Goal: Check status: Check status

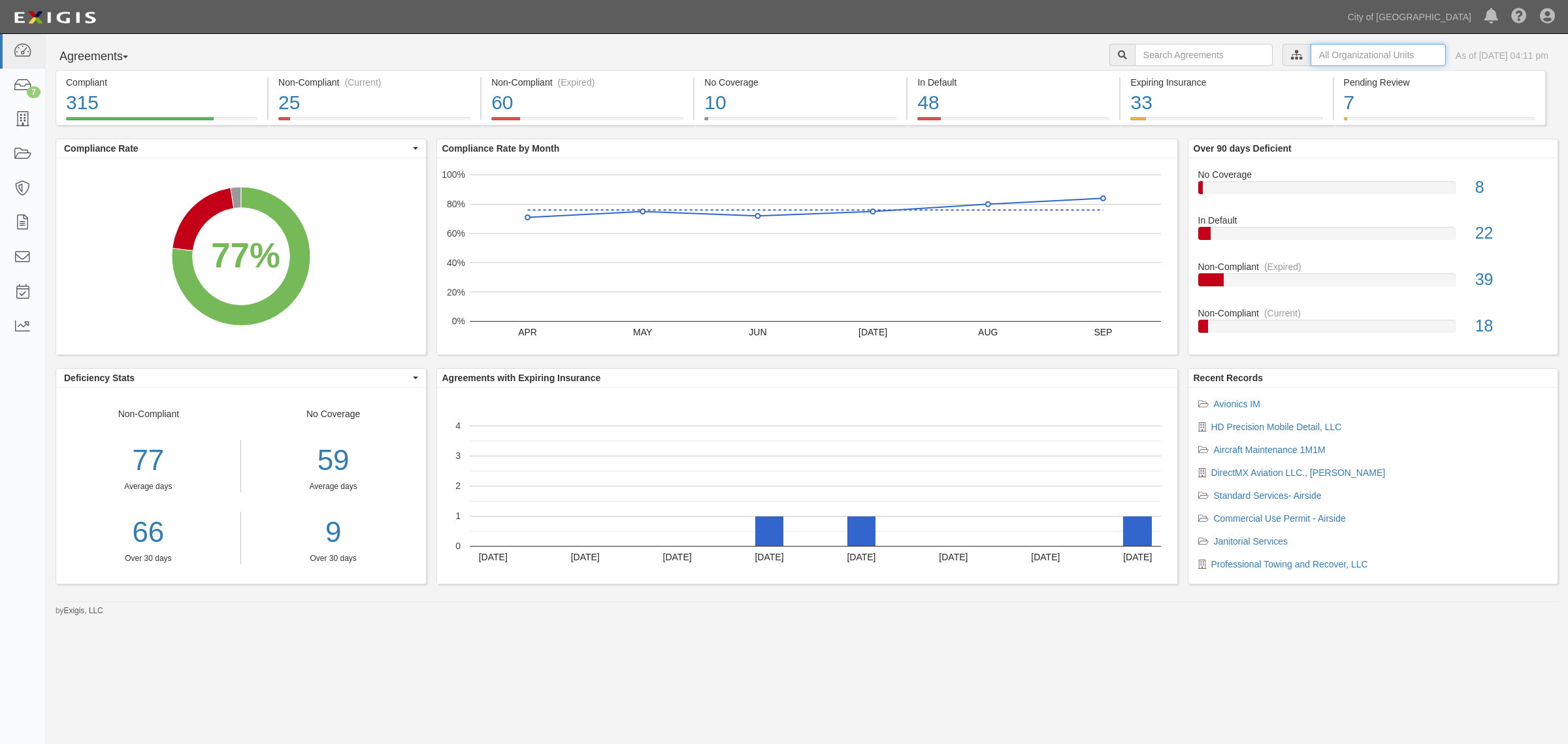
click at [1322, 49] on input "text" at bounding box center [1379, 55] width 136 height 23
click at [1160, 80] on icon at bounding box center [1159, 79] width 9 height 6
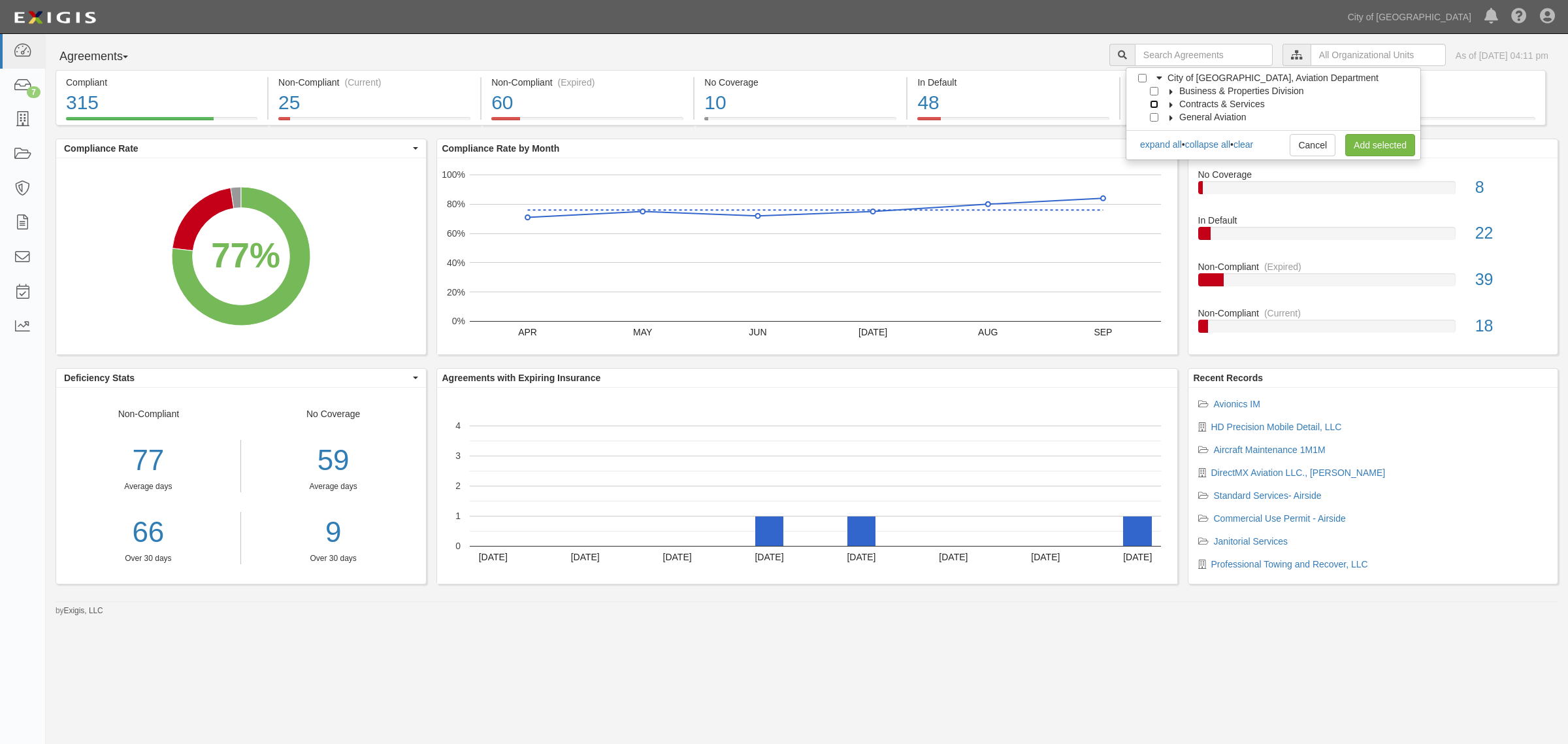
click at [1157, 103] on input "Contracts & Services" at bounding box center [1154, 104] width 9 height 9
checkbox input "true"
click at [1379, 145] on link "Add selected" at bounding box center [1380, 145] width 70 height 23
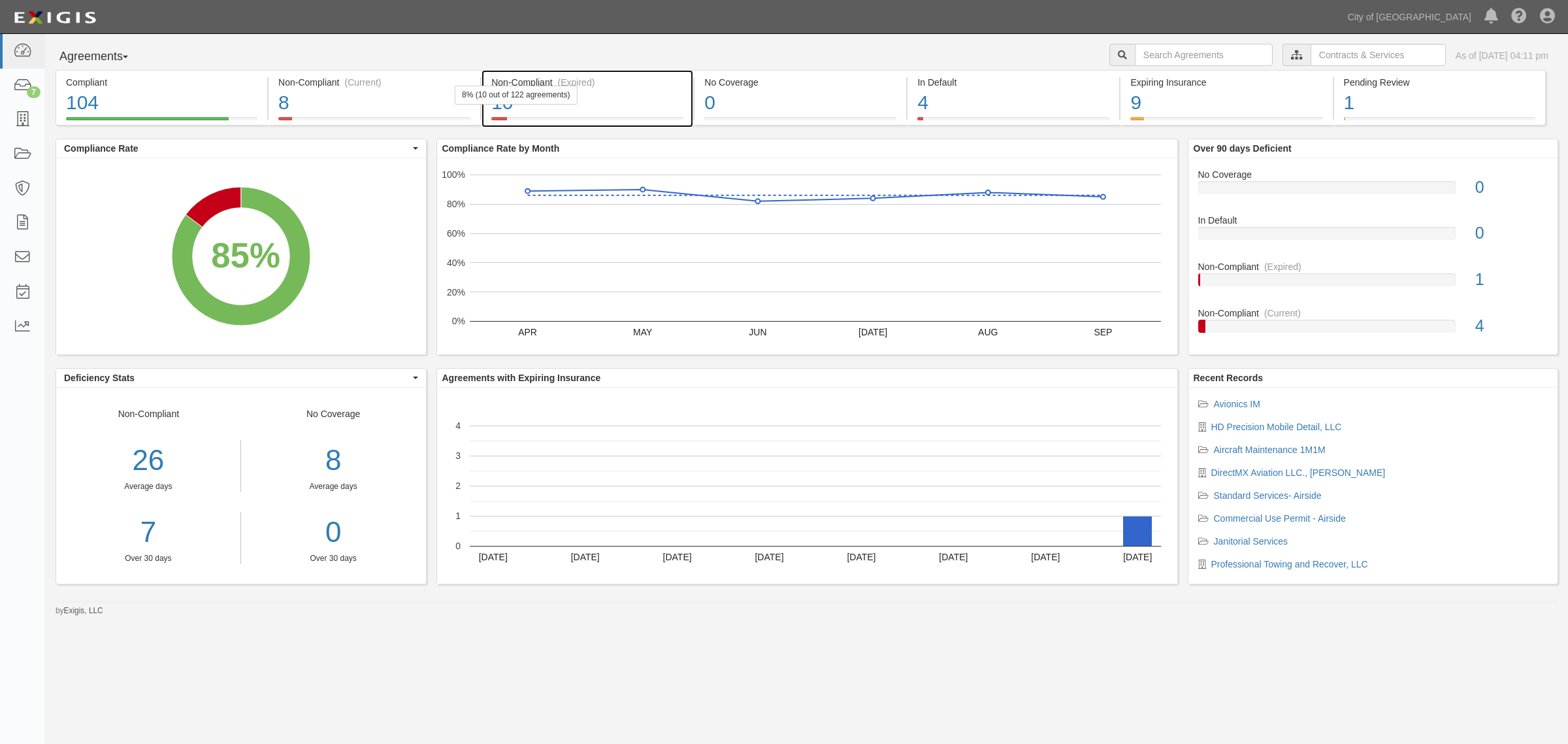
click at [542, 76] on div "Non-Compliant (Expired)" at bounding box center [587, 82] width 192 height 13
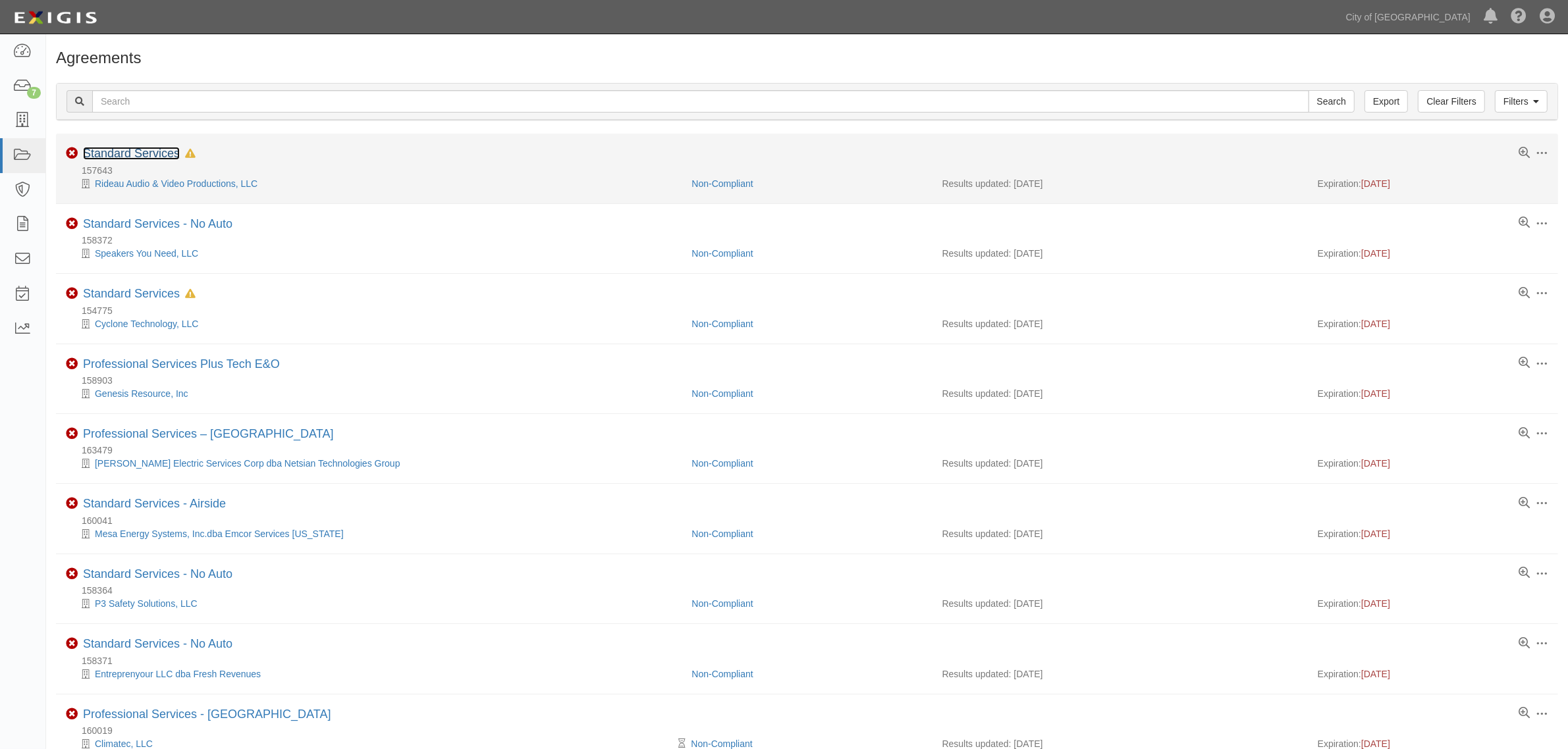
click at [117, 157] on link "Standard Services" at bounding box center [132, 153] width 97 height 13
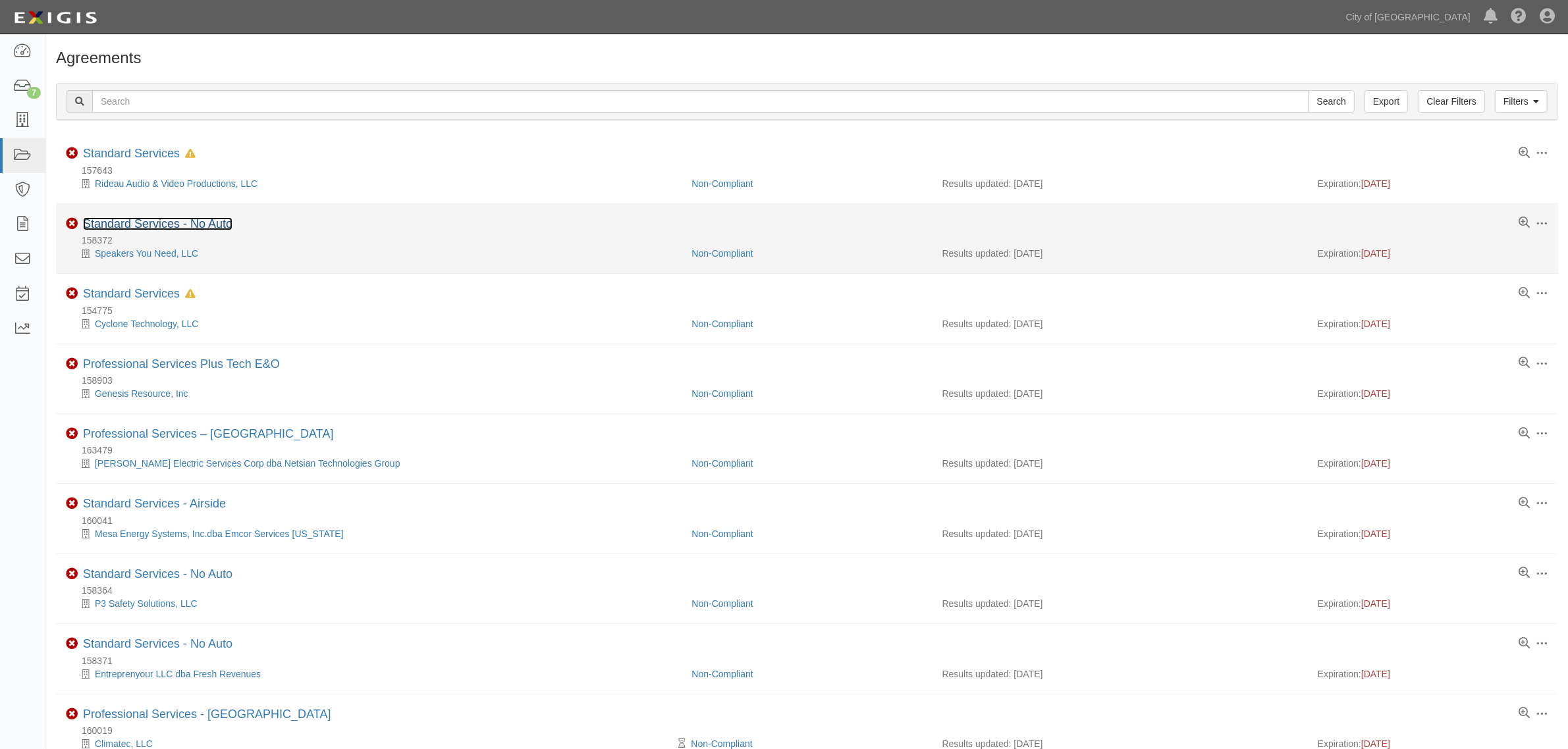
click at [110, 223] on link "Standard Services - No Auto" at bounding box center [158, 223] width 150 height 13
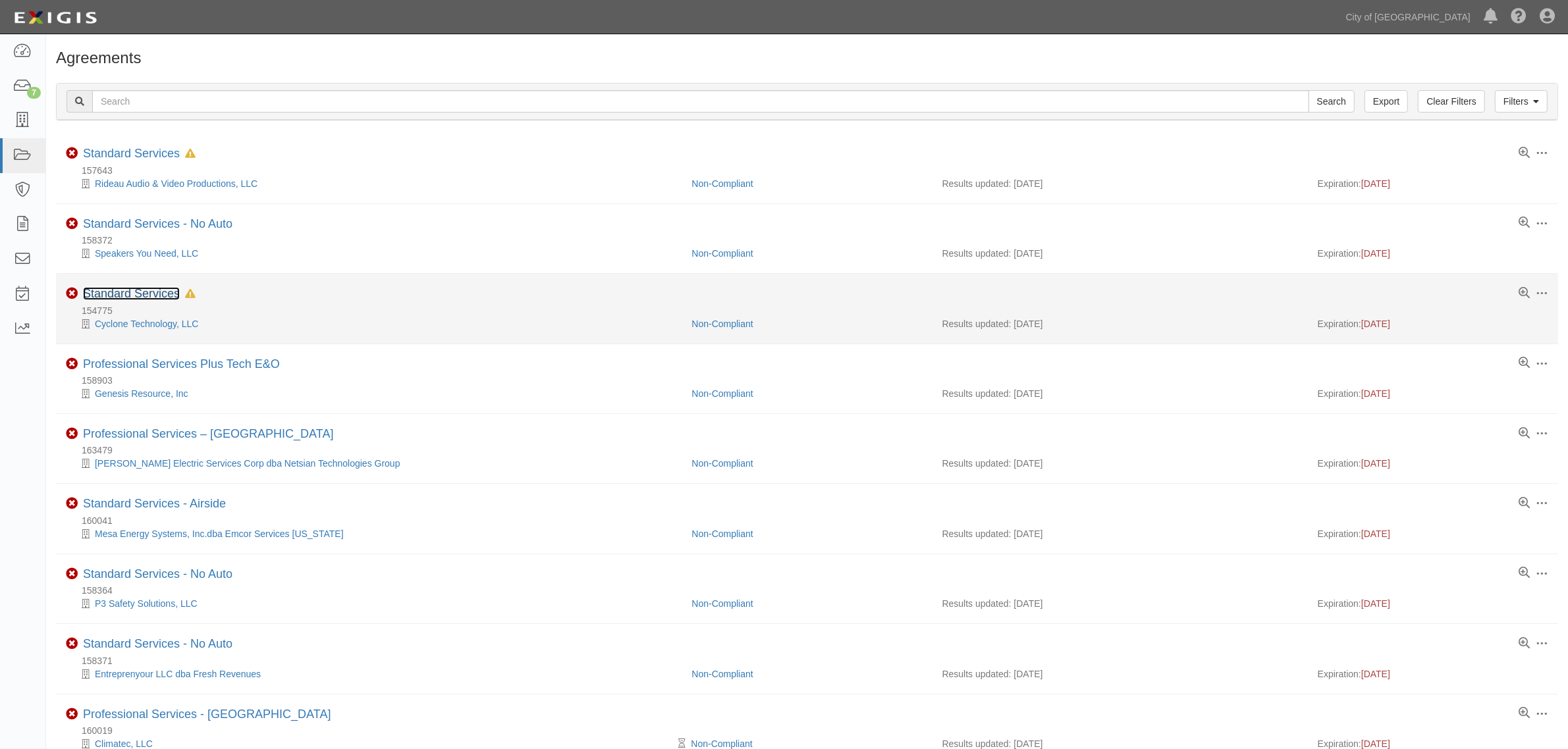
click at [147, 291] on link "Standard Services" at bounding box center [132, 293] width 97 height 13
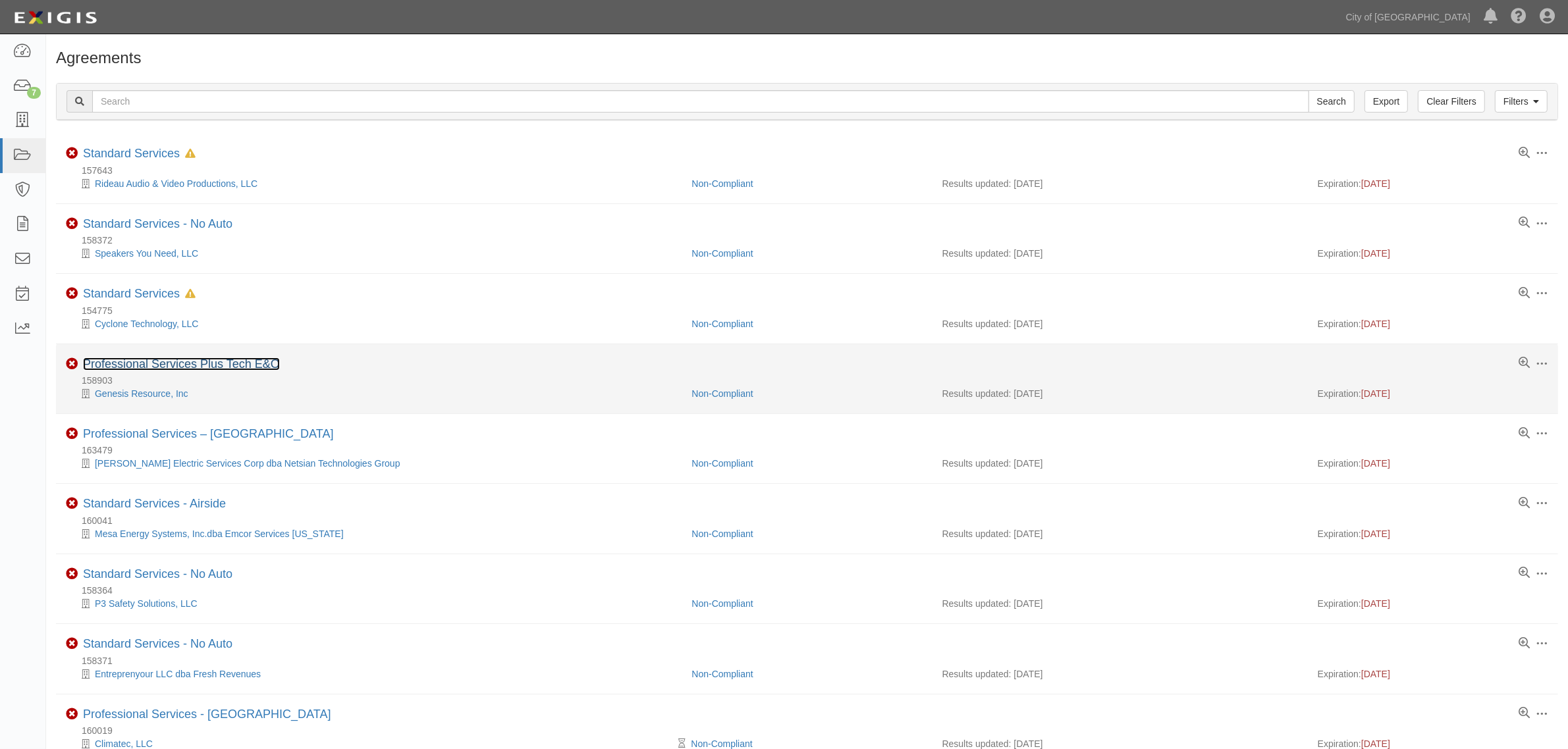
click at [152, 366] on link "Professional Services Plus Tech E&O" at bounding box center [181, 364] width 197 height 13
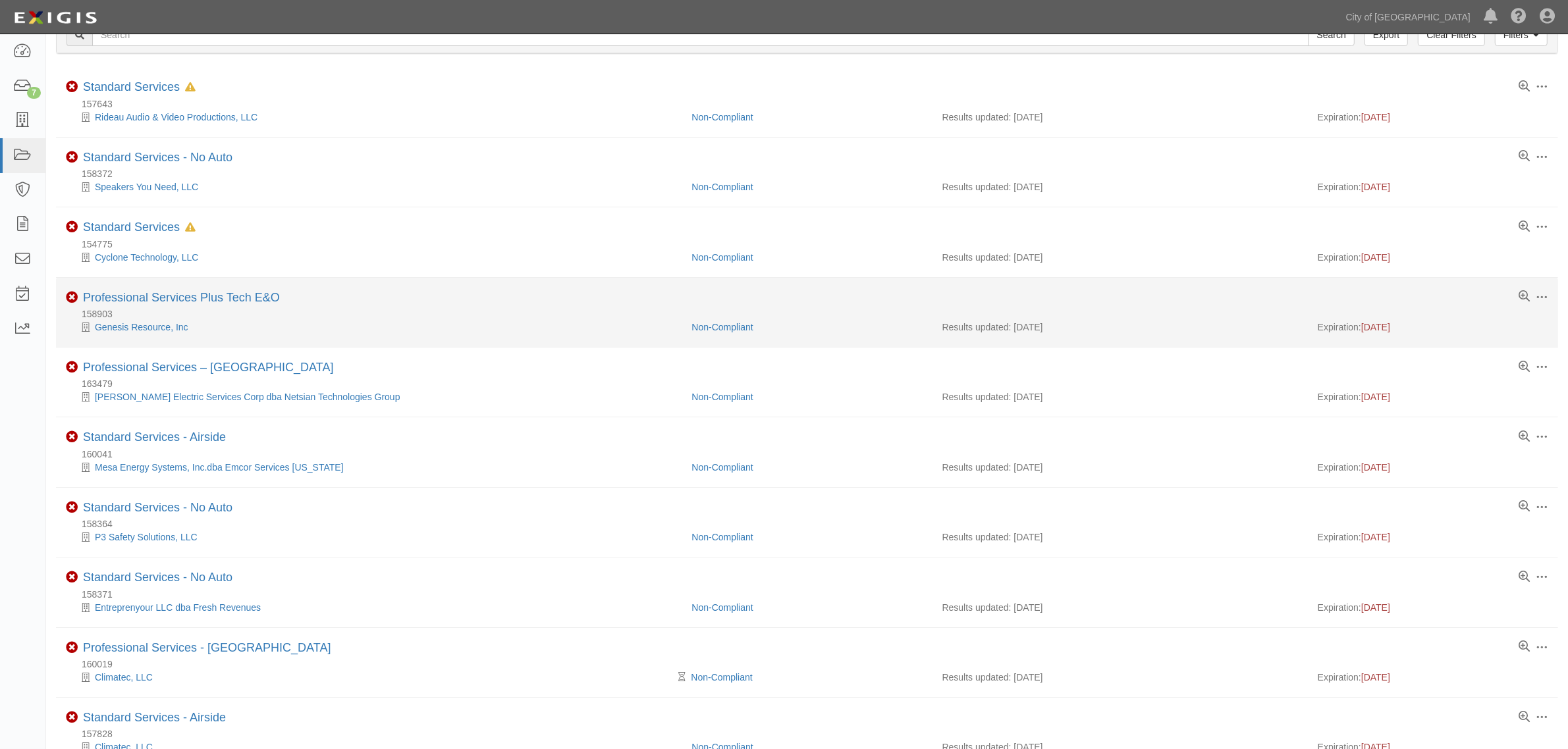
scroll to position [149, 0]
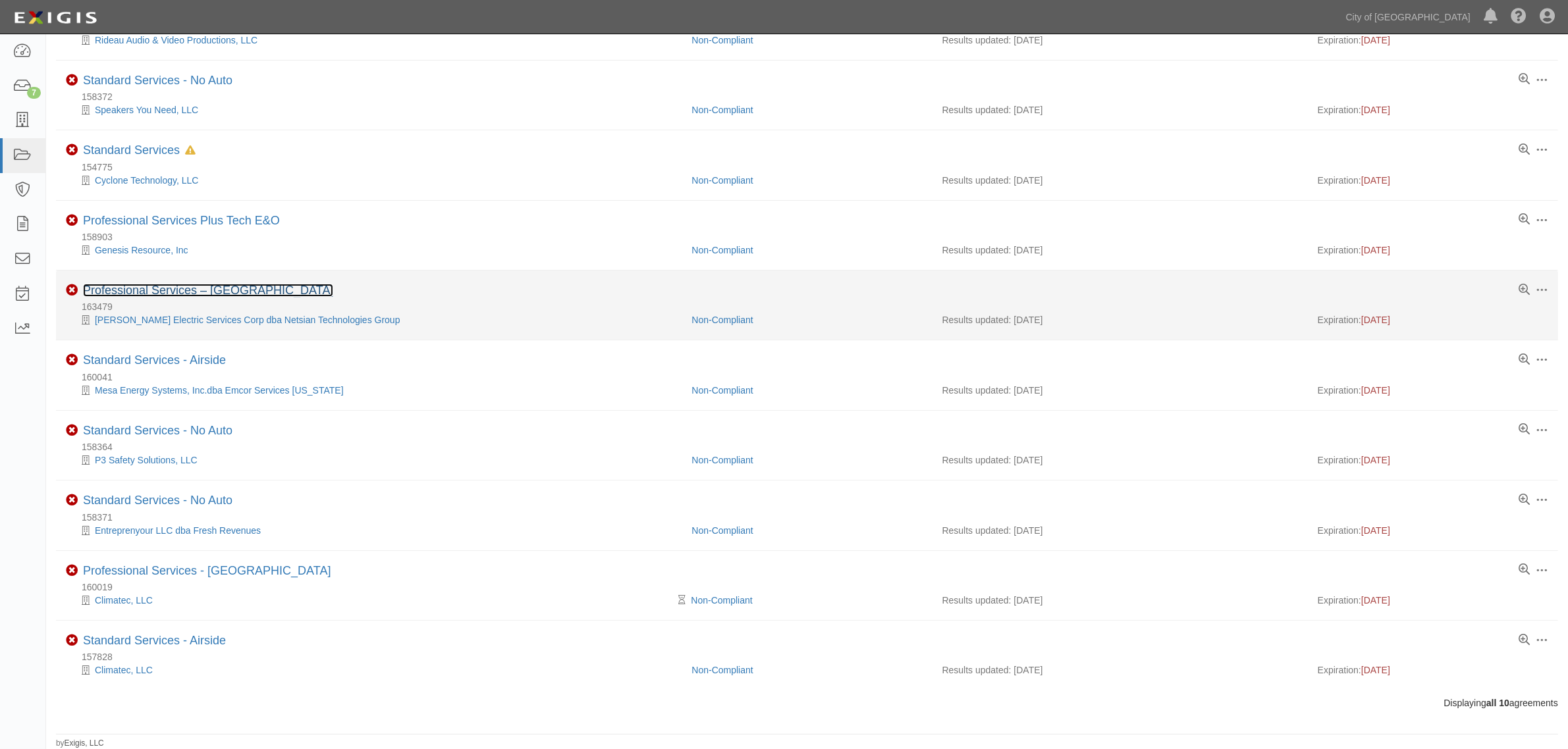
click at [157, 286] on link "Professional Services – Airside" at bounding box center [208, 289] width 250 height 13
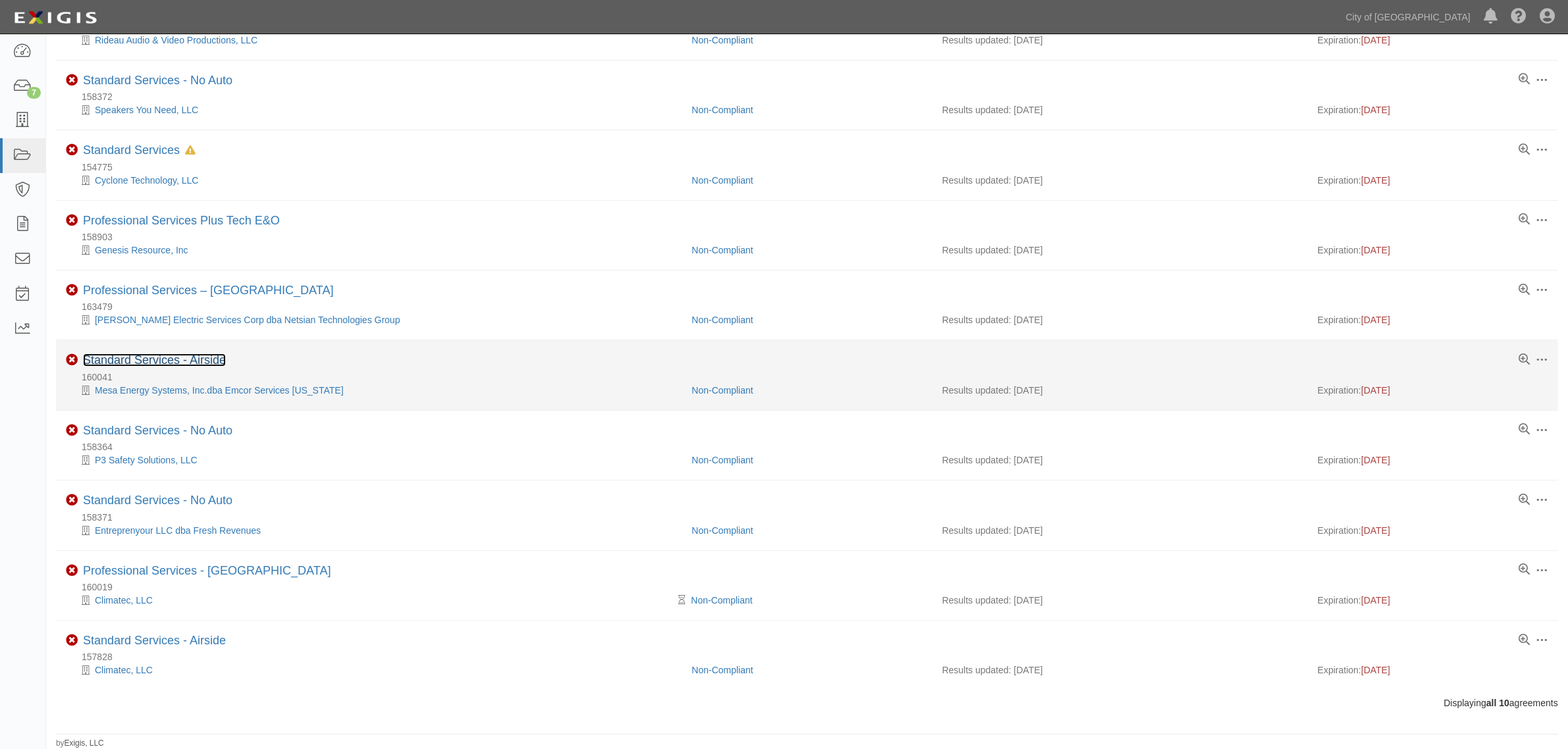
click at [169, 361] on link "Standard Services - Airside" at bounding box center [155, 360] width 143 height 13
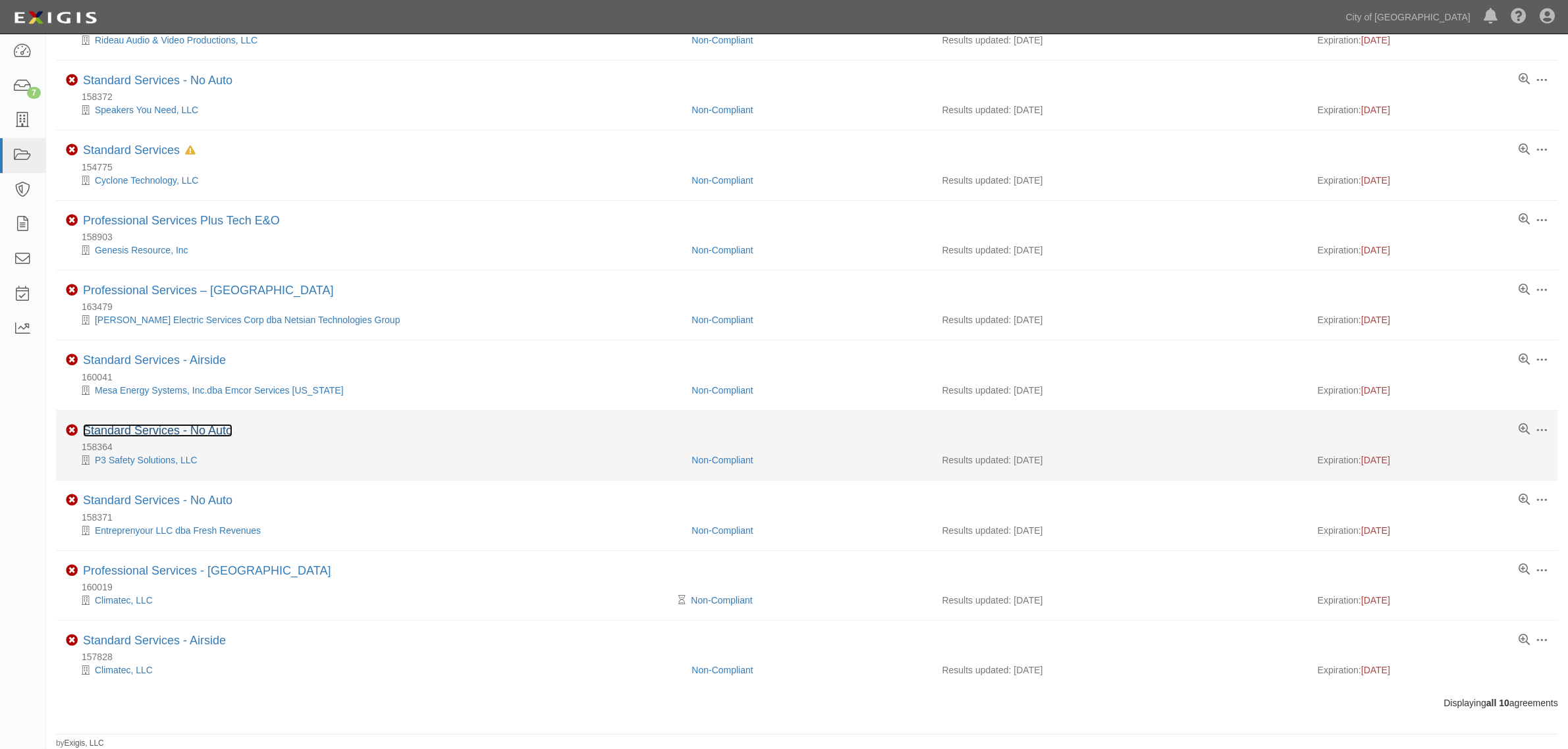
click at [148, 430] on link "Standard Services - No Auto" at bounding box center [158, 430] width 150 height 13
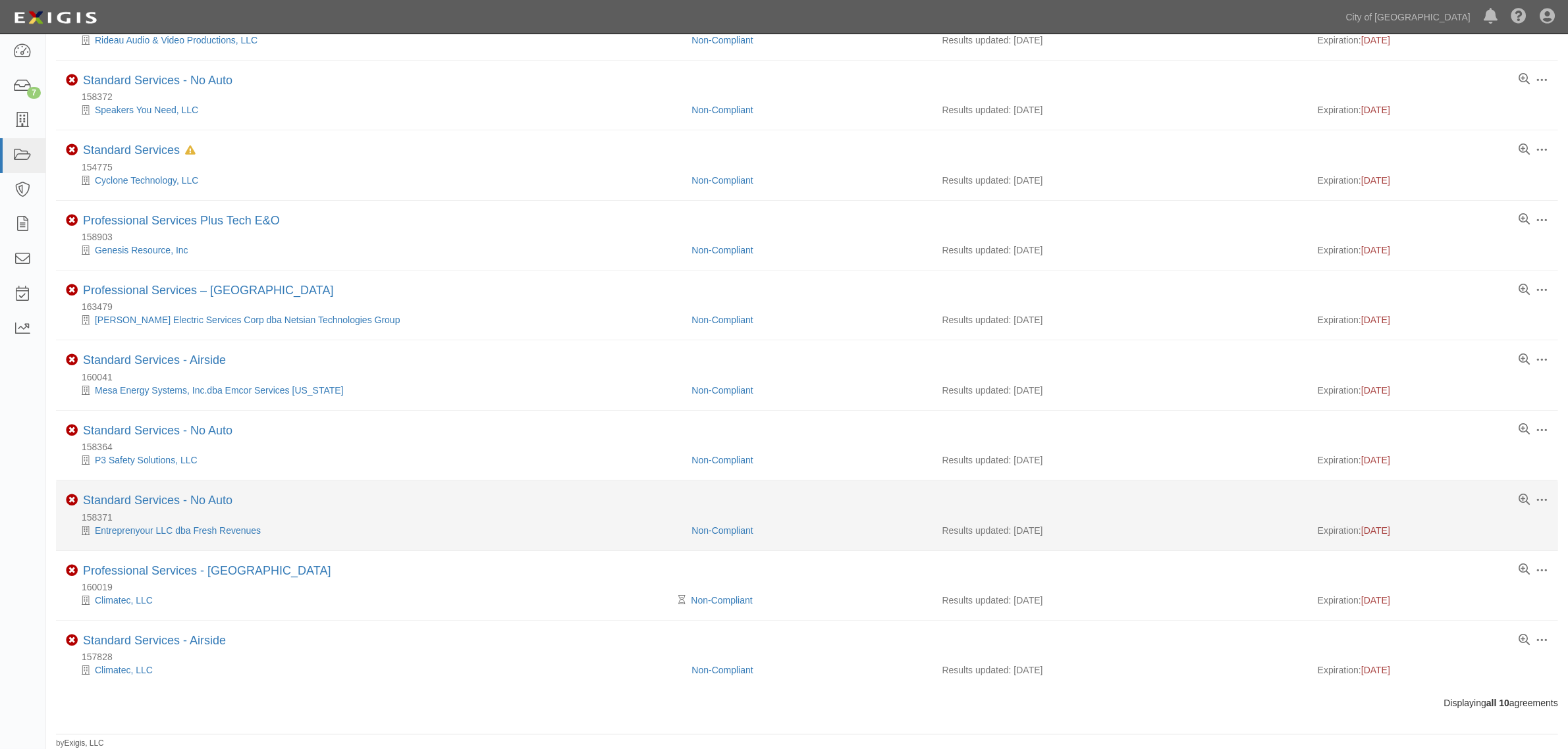
click at [126, 507] on div "Toggle Agreement Dropdown Edit Log activity Add task Send message Archive Non-C…" at bounding box center [806, 501] width 1502 height 17
click at [130, 495] on link "Standard Services - No Auto" at bounding box center [158, 499] width 150 height 13
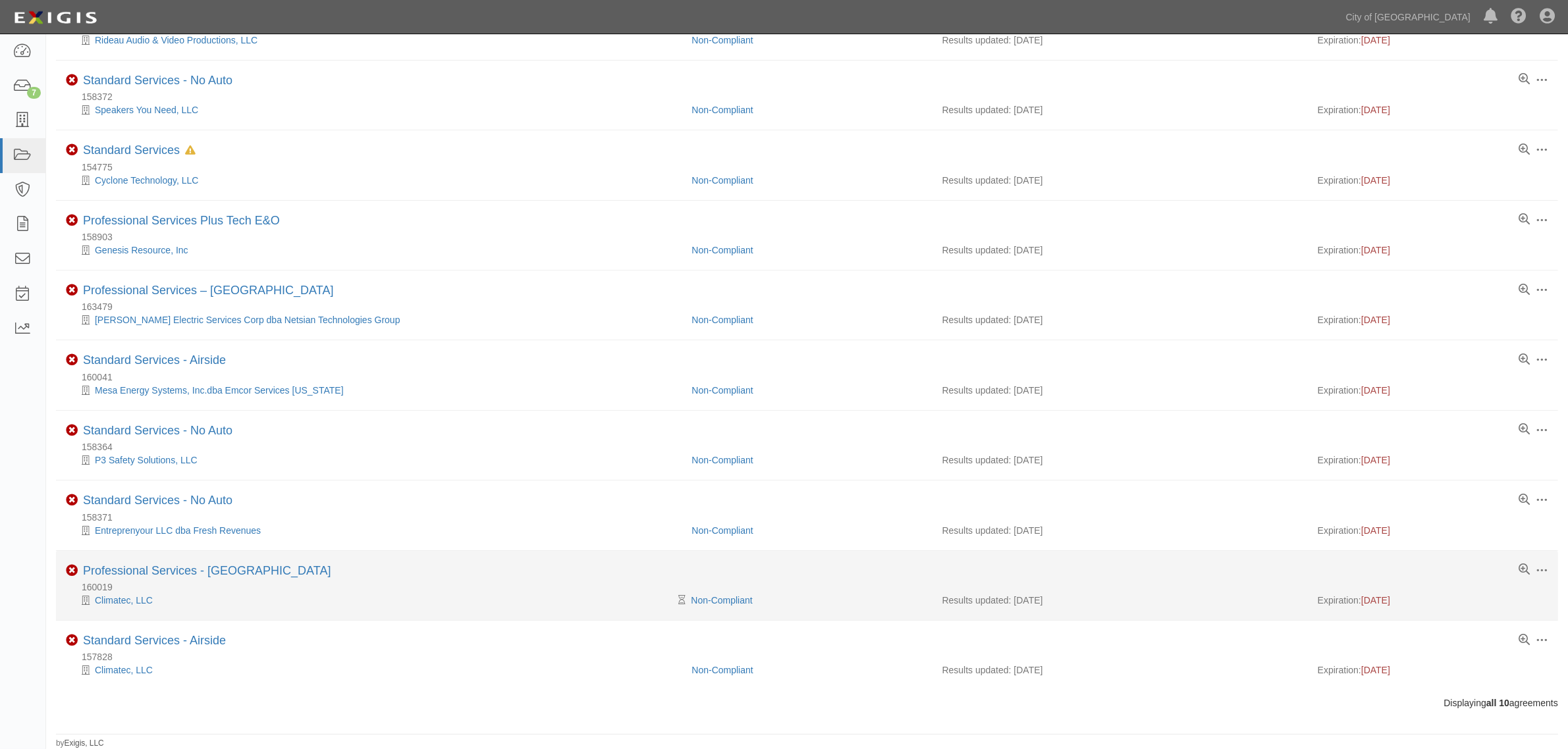
click at [154, 560] on li "Toggle Agreement Dropdown Edit Log activity Add task Send message Archive Non-C…" at bounding box center [806, 586] width 1502 height 69
click at [155, 568] on link "Professional Services - [GEOGRAPHIC_DATA]" at bounding box center [207, 570] width 248 height 13
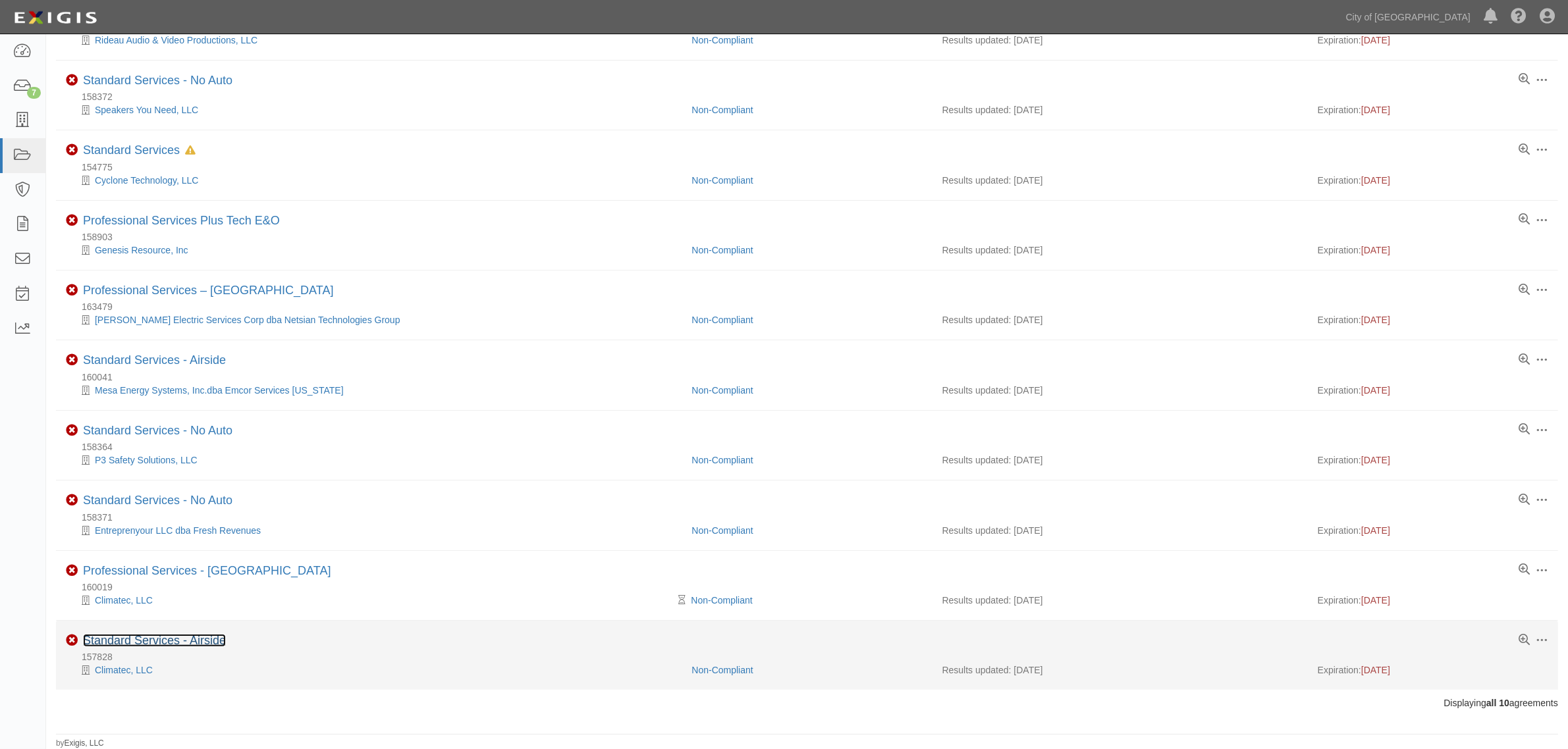
click at [179, 639] on link "Standard Services - Airside" at bounding box center [155, 640] width 143 height 13
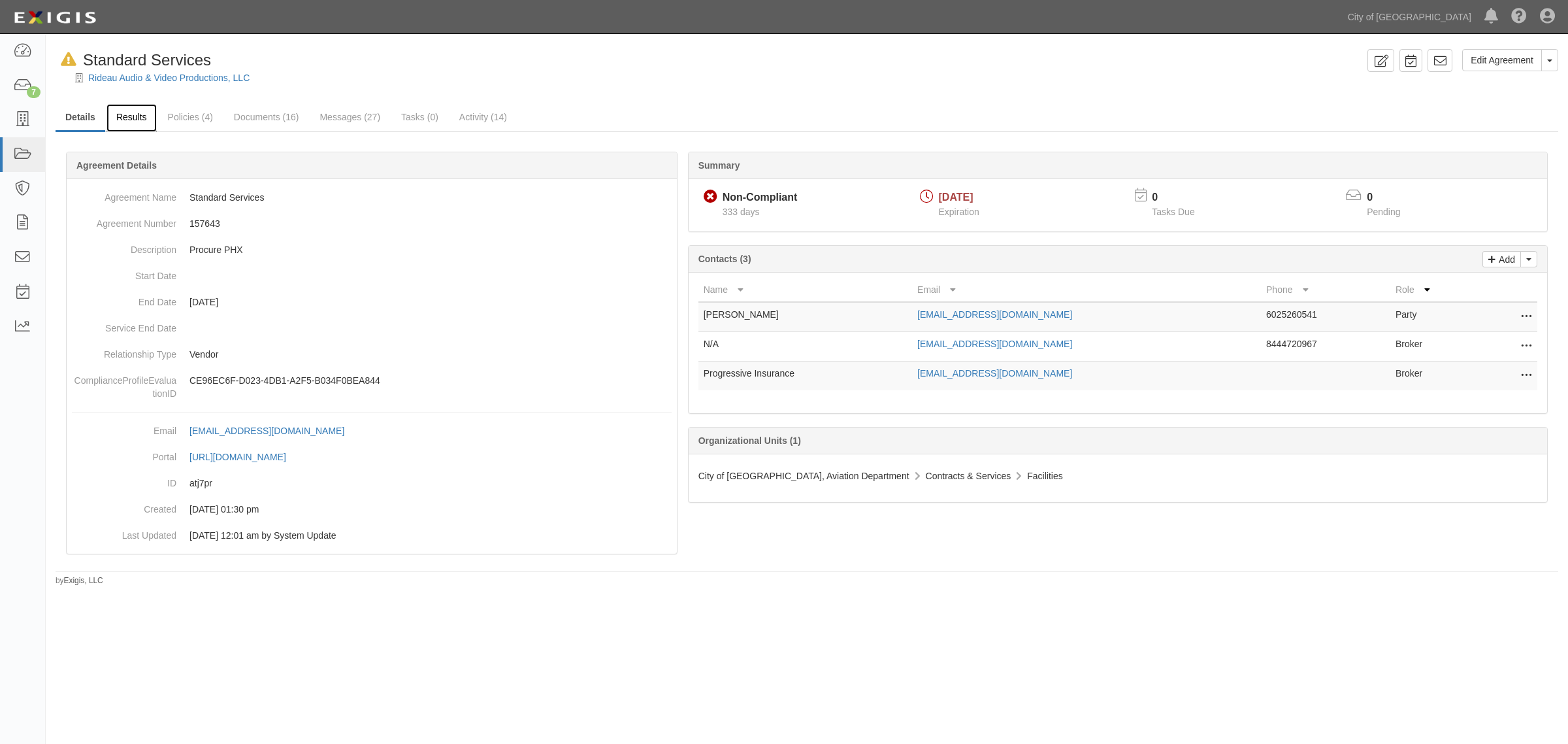
click at [141, 116] on link "Results" at bounding box center [131, 118] width 50 height 29
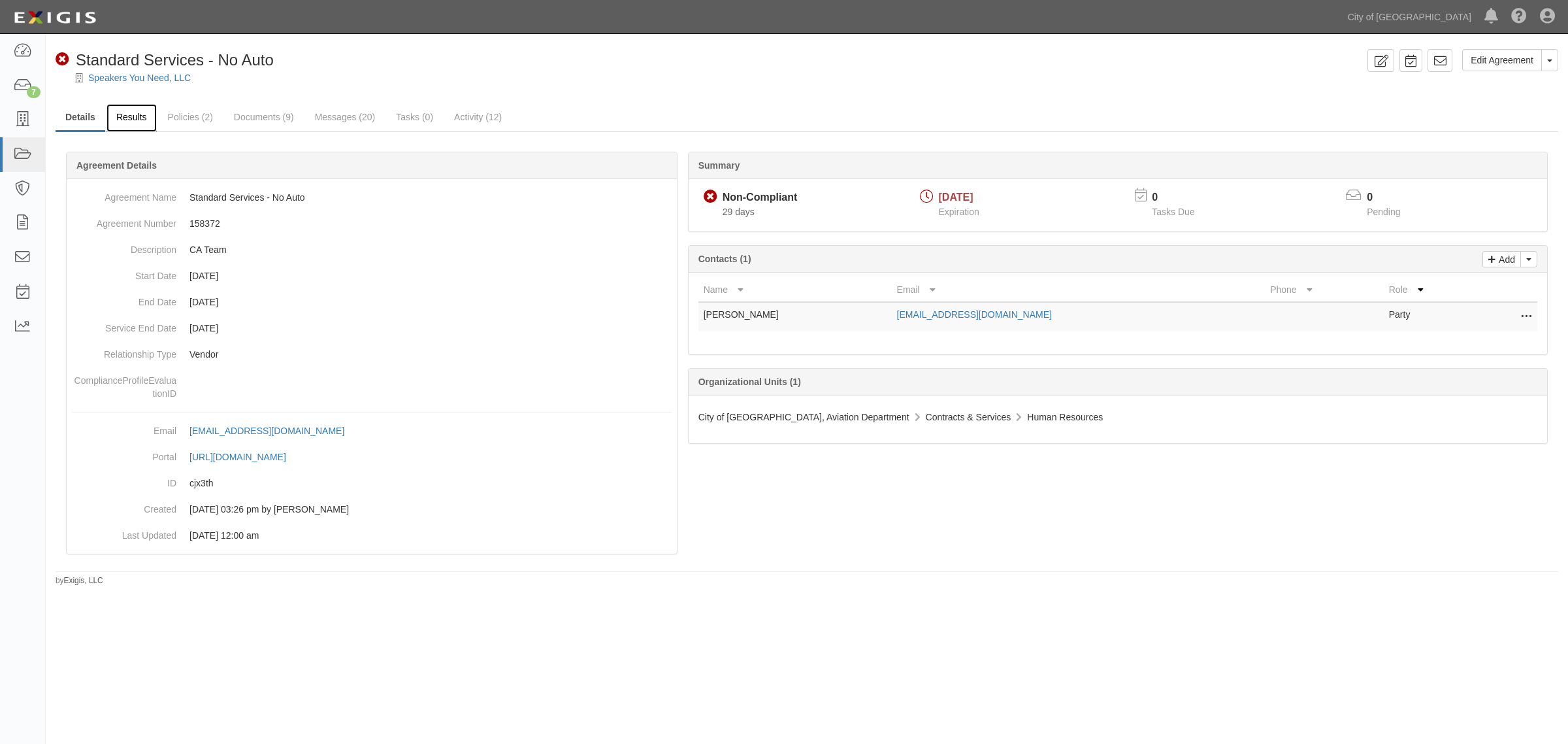
click at [138, 118] on link "Results" at bounding box center [131, 118] width 50 height 29
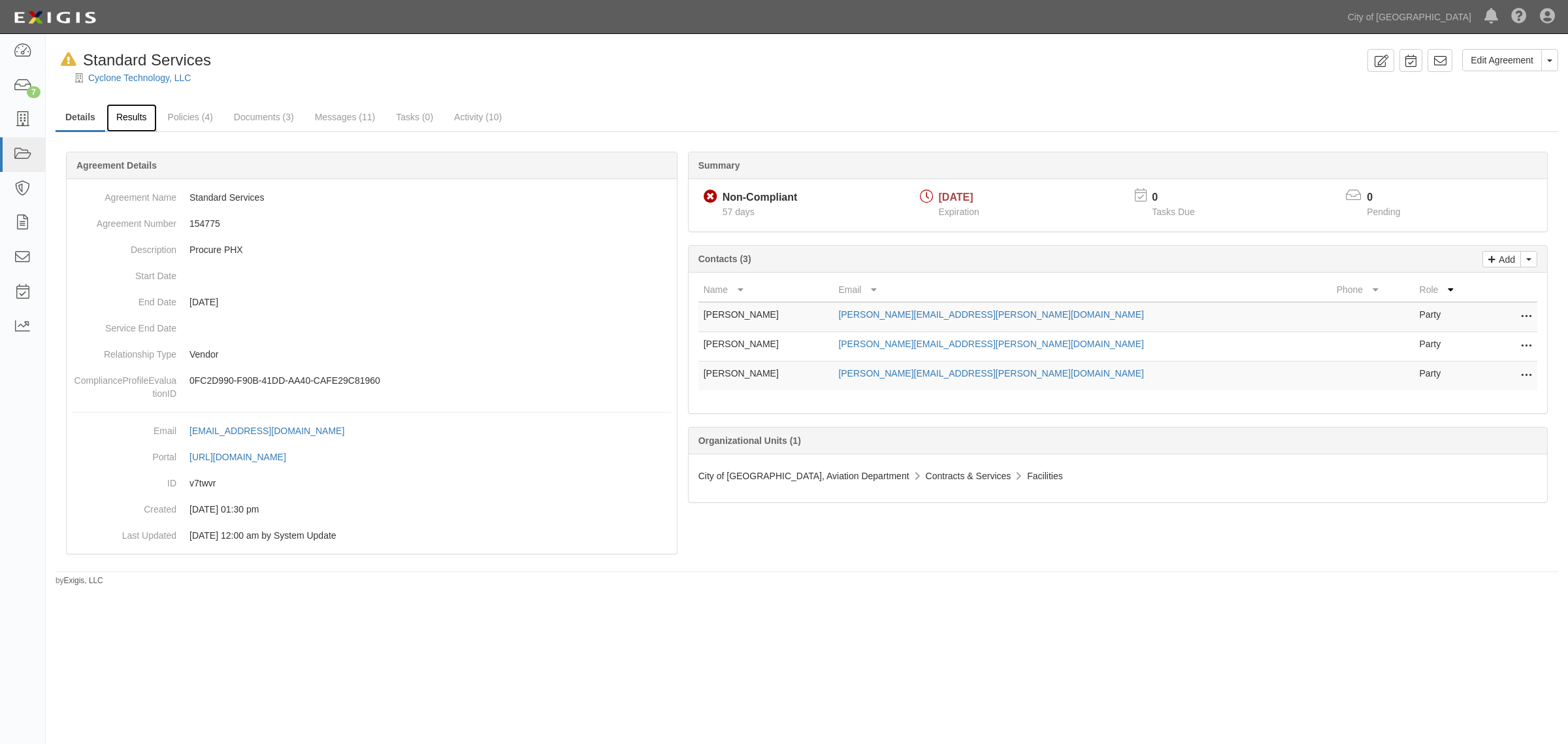
click at [130, 120] on link "Results" at bounding box center [131, 118] width 50 height 29
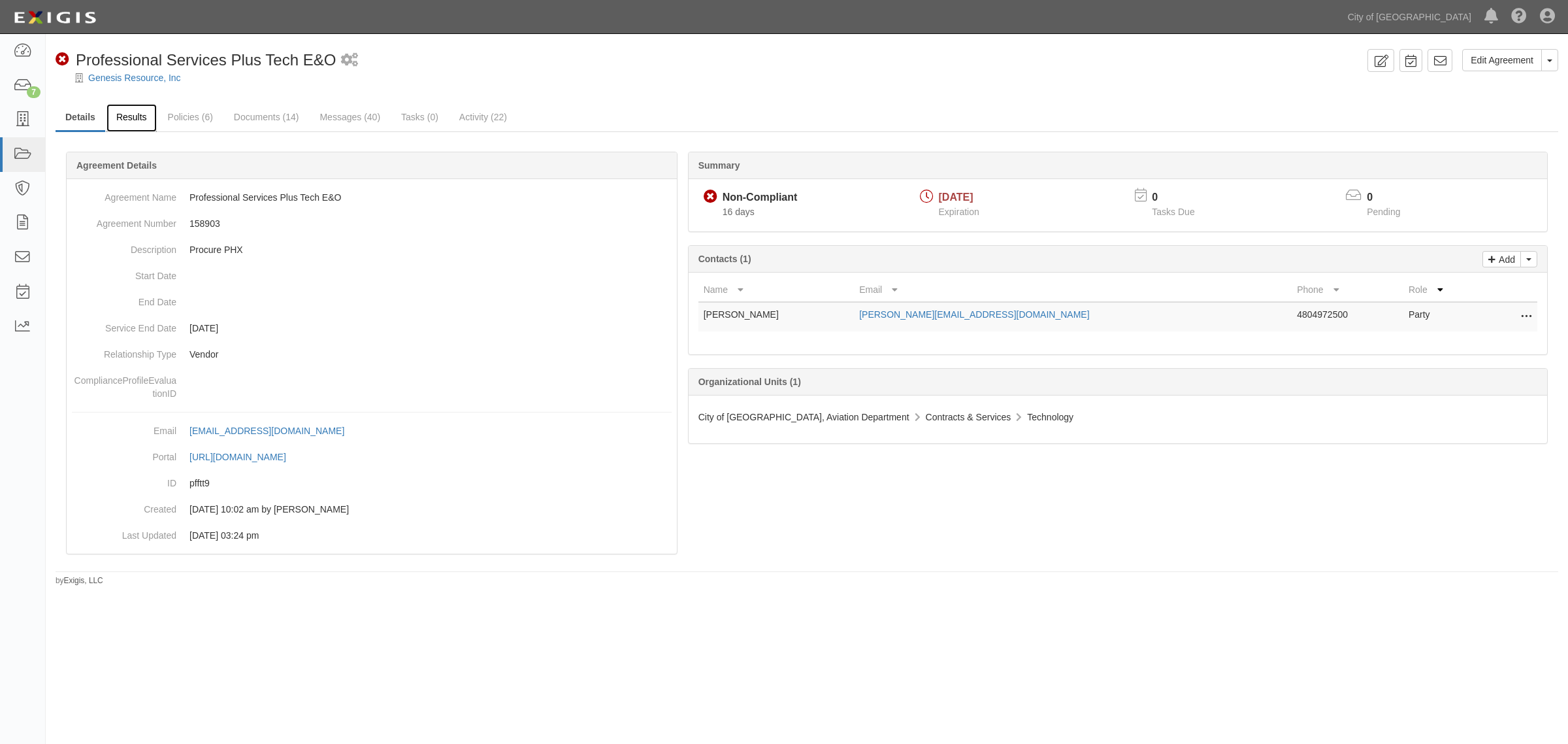
click at [147, 113] on link "Results" at bounding box center [131, 118] width 50 height 29
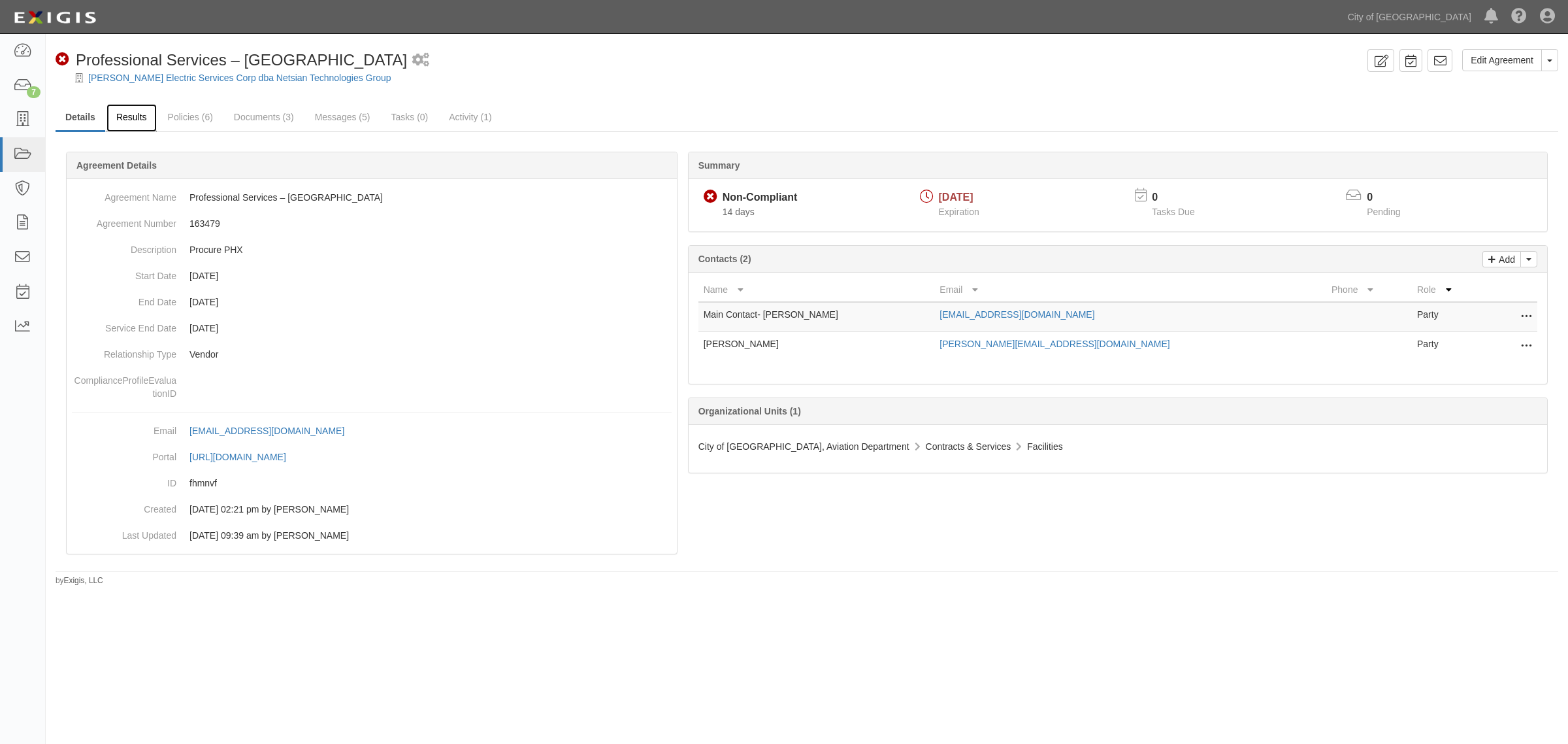
click at [143, 120] on link "Results" at bounding box center [131, 118] width 50 height 29
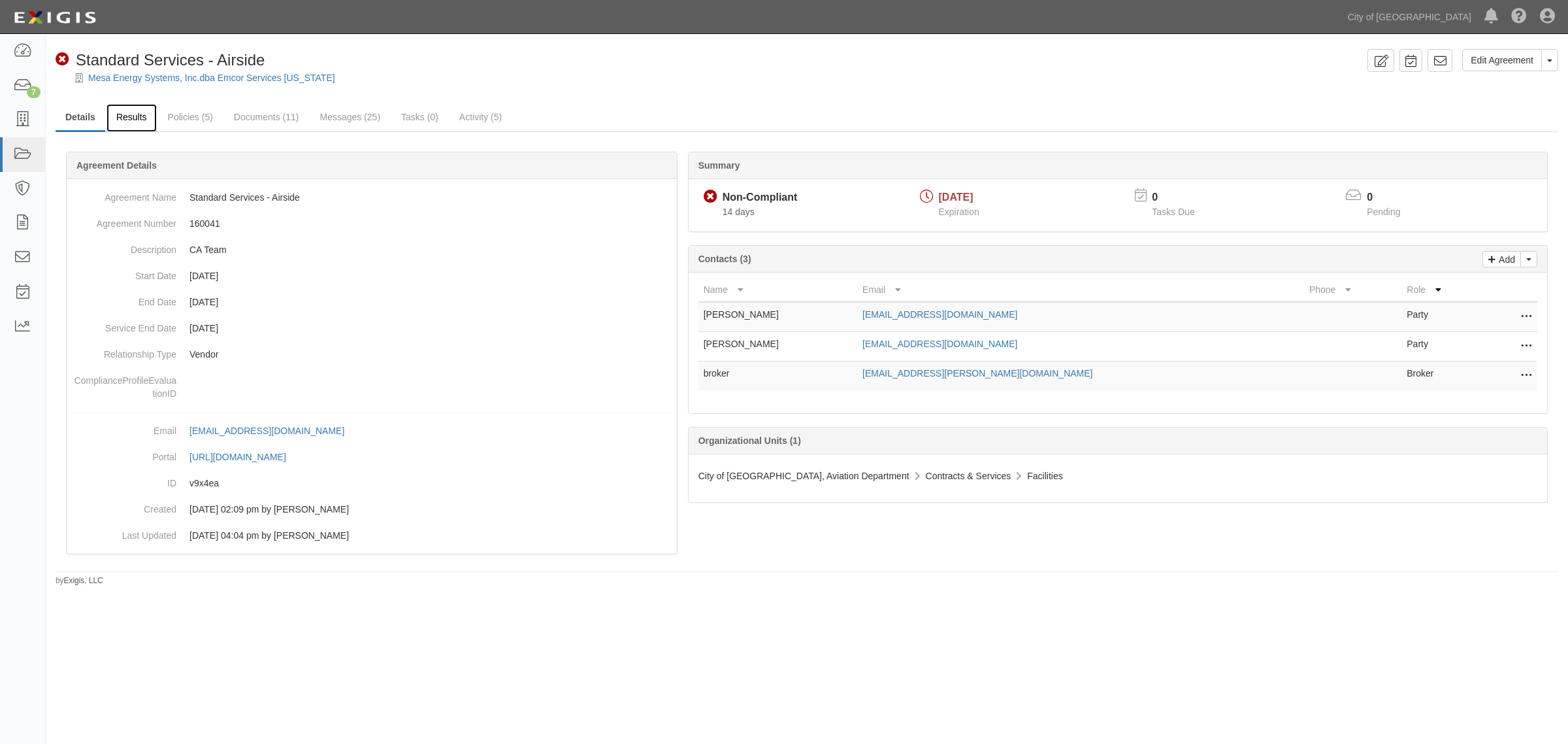
click at [143, 124] on link "Results" at bounding box center [131, 118] width 50 height 29
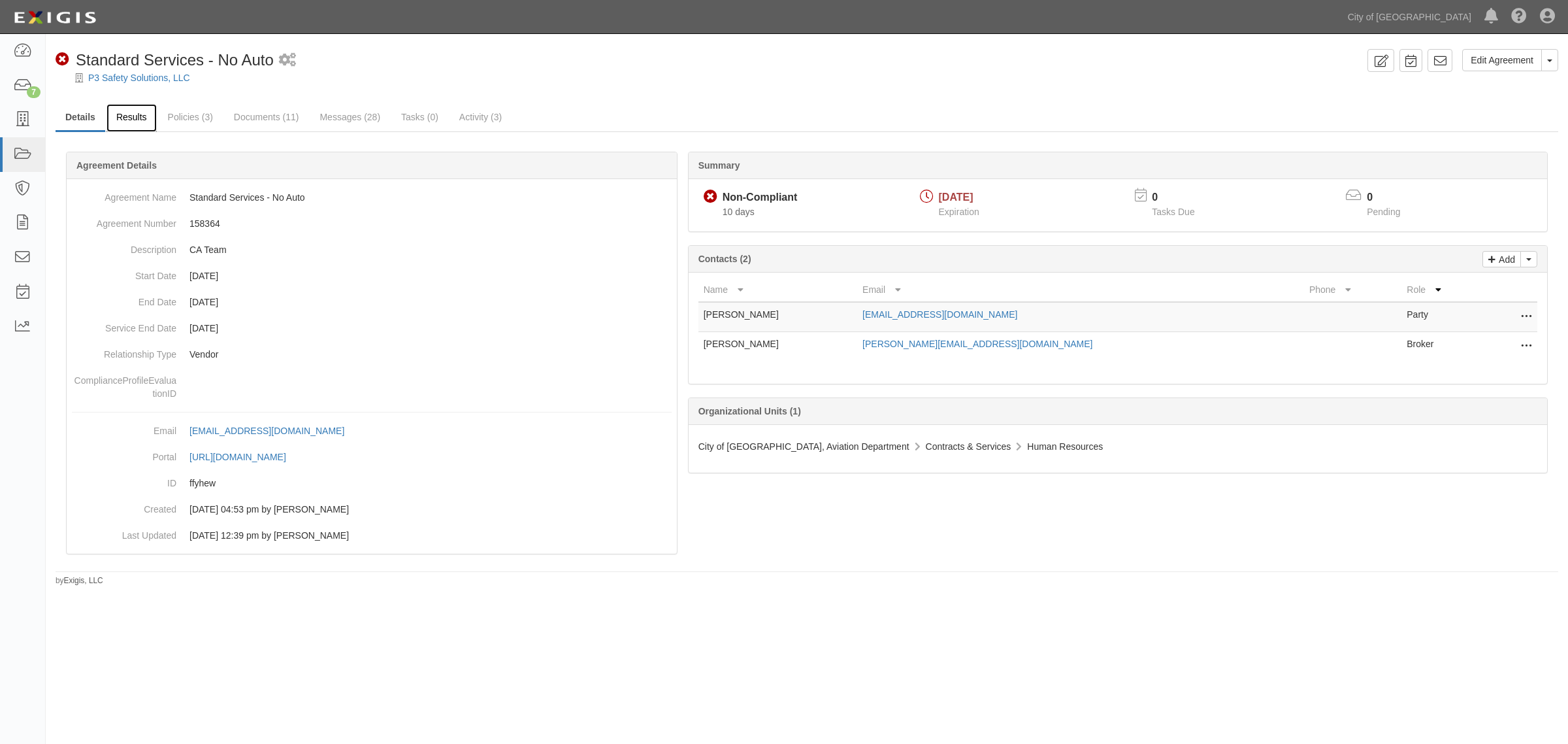
click at [136, 126] on link "Results" at bounding box center [131, 118] width 50 height 29
click at [130, 119] on link "Results" at bounding box center [131, 118] width 50 height 29
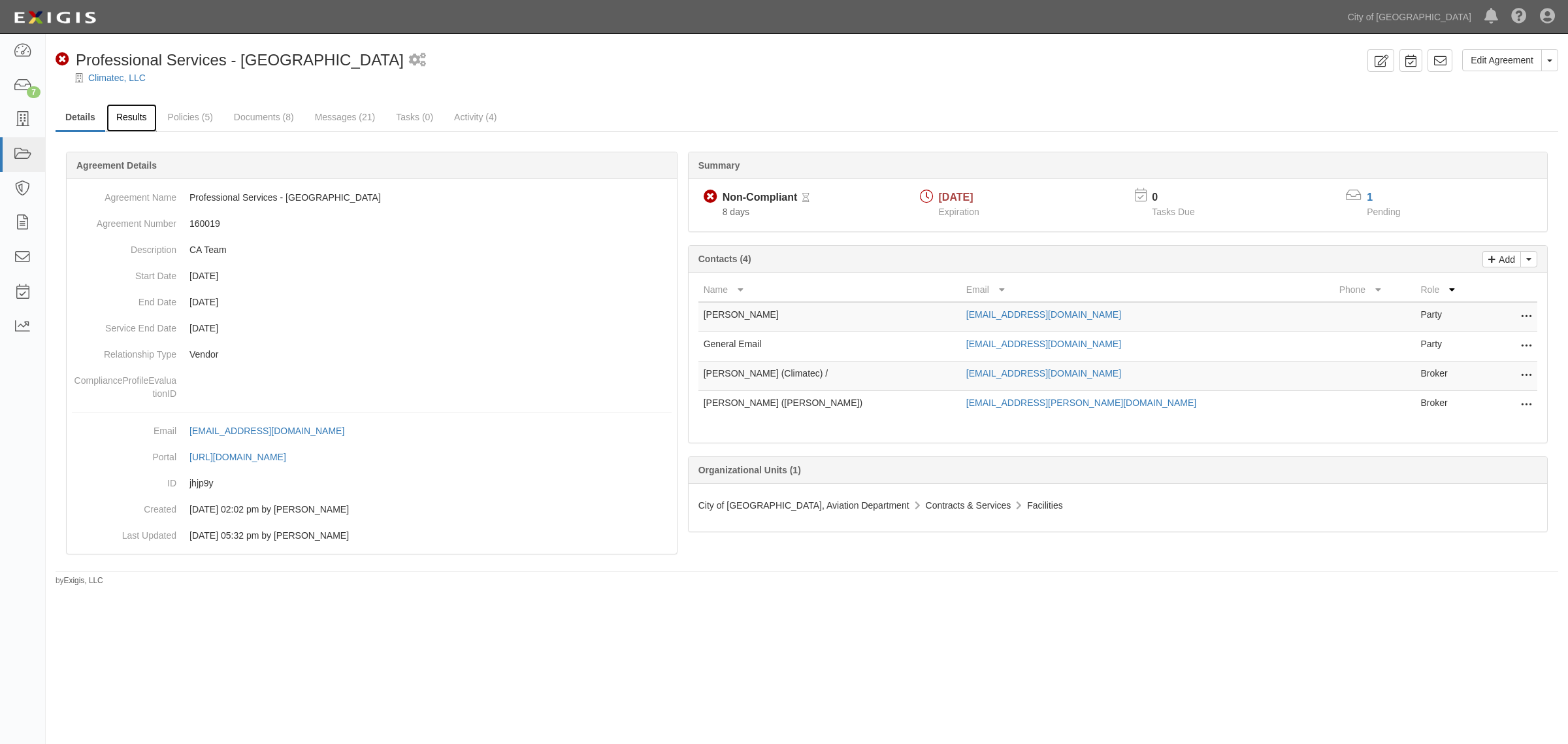
click at [139, 113] on link "Results" at bounding box center [131, 118] width 50 height 29
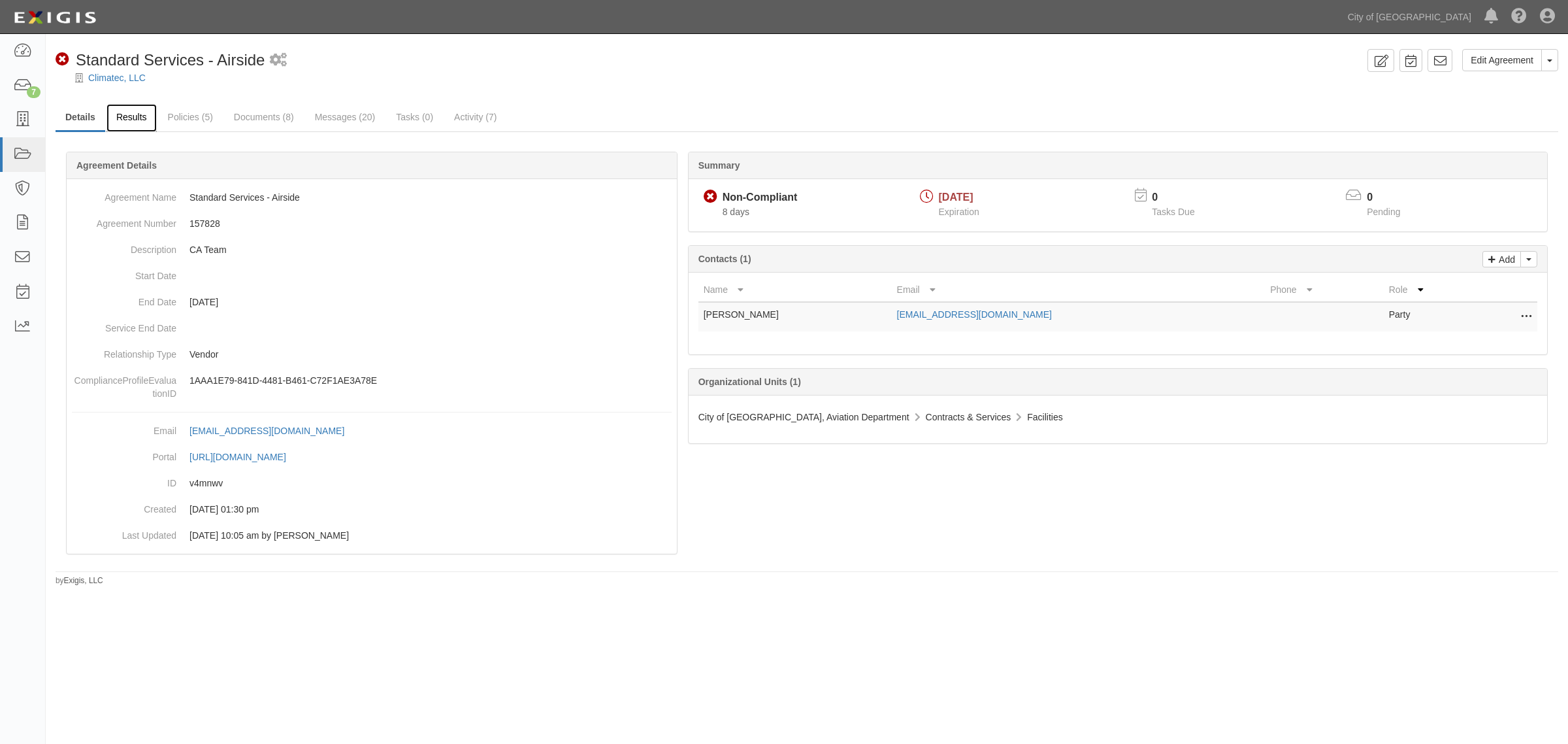
click at [126, 114] on link "Results" at bounding box center [131, 118] width 50 height 29
